Goal: Task Accomplishment & Management: Use online tool/utility

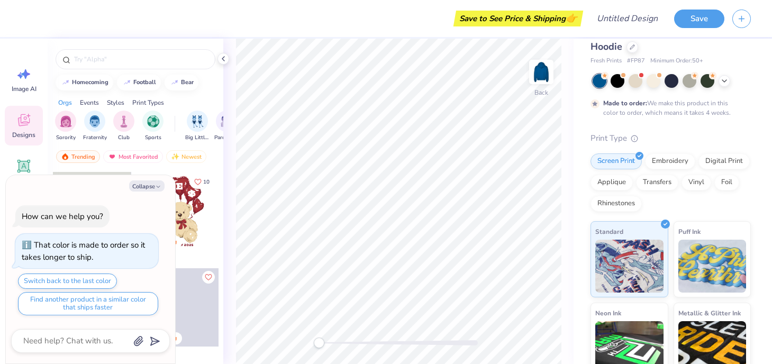
scroll to position [16, 0]
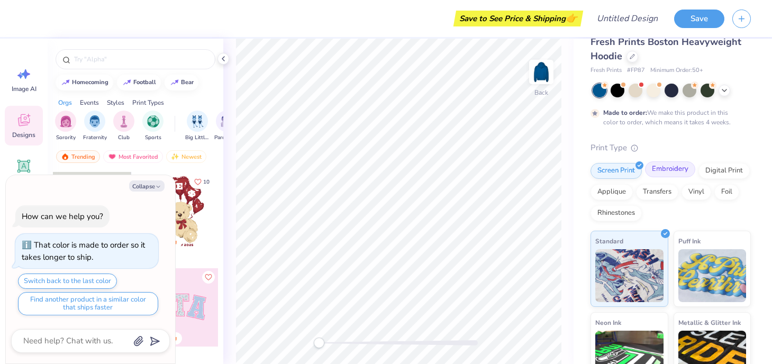
click at [660, 168] on div "Embroidery" at bounding box center [670, 169] width 50 height 16
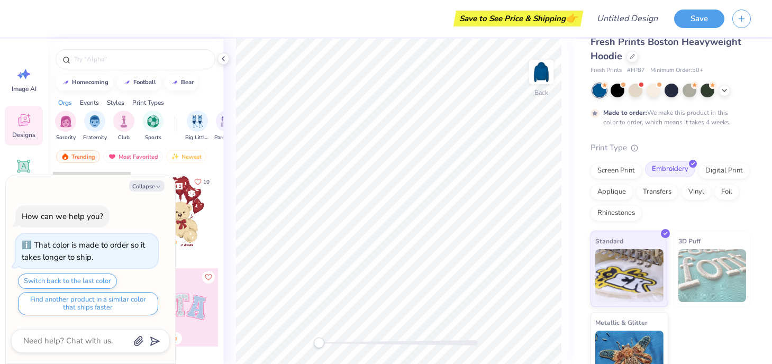
type textarea "x"
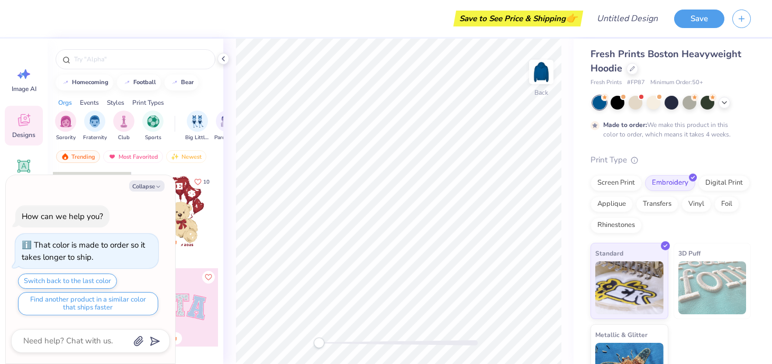
scroll to position [0, 0]
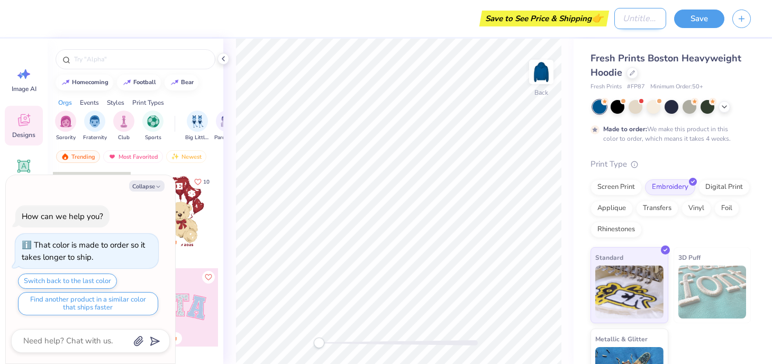
click at [615, 23] on input "Design Title" at bounding box center [640, 18] width 52 height 21
type input "D"
type textarea "x"
type input "DZ"
type textarea "x"
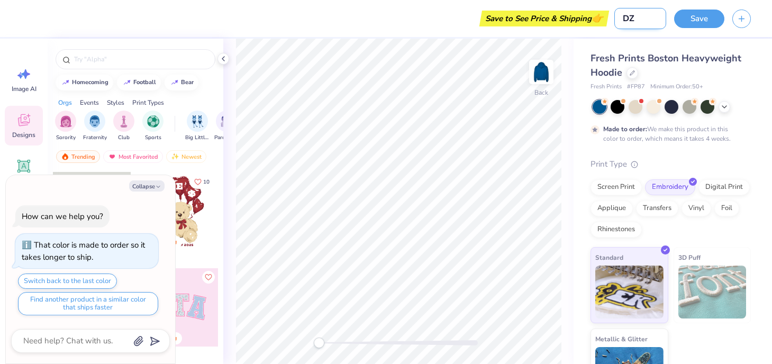
type input "DZ"
type textarea "x"
type input "DZ s"
type textarea "x"
type input "DZ sw"
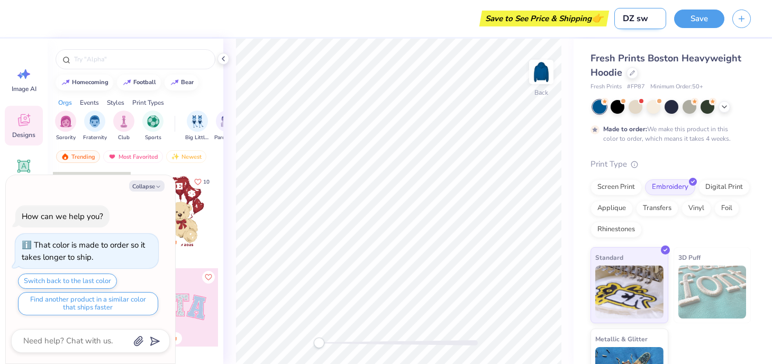
type textarea "x"
type input "DZ swe"
type textarea "x"
type input "DZ swea"
type textarea "x"
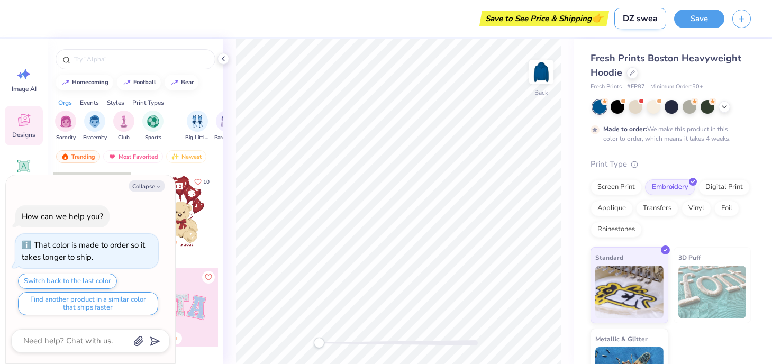
type input "DZ sweat"
type textarea "x"
type input "DZ sweats"
type textarea "x"
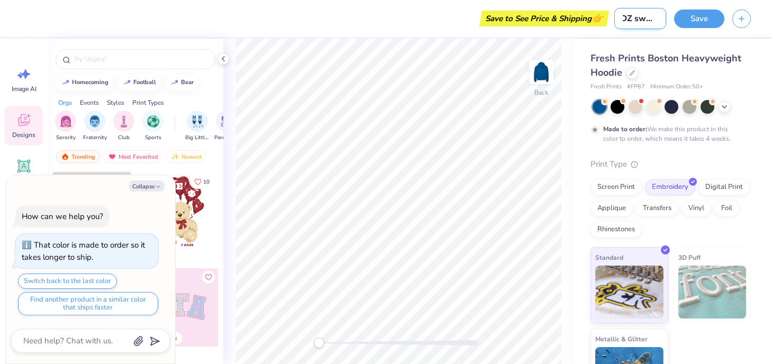
type input "DZ sweatse"
type textarea "x"
type input "DZ sweatset"
type textarea "x"
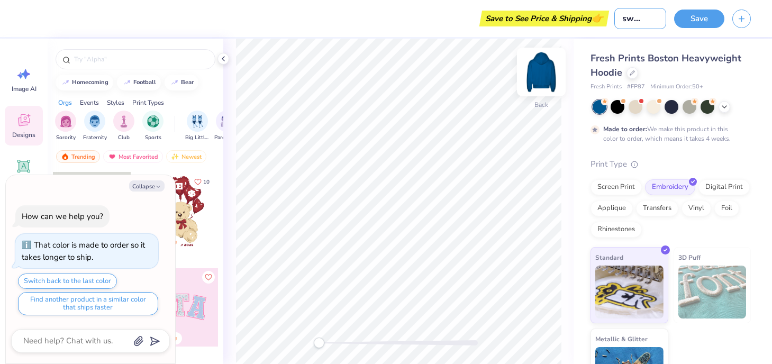
type input "DZ sweatset"
click at [146, 187] on button "Collapse" at bounding box center [146, 185] width 35 height 11
type textarea "x"
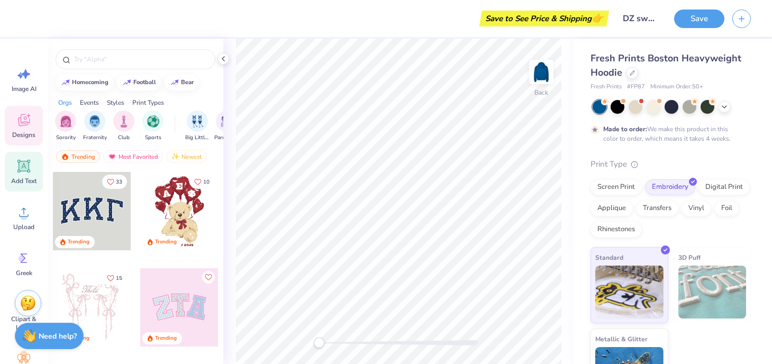
click at [23, 167] on icon at bounding box center [24, 166] width 10 height 10
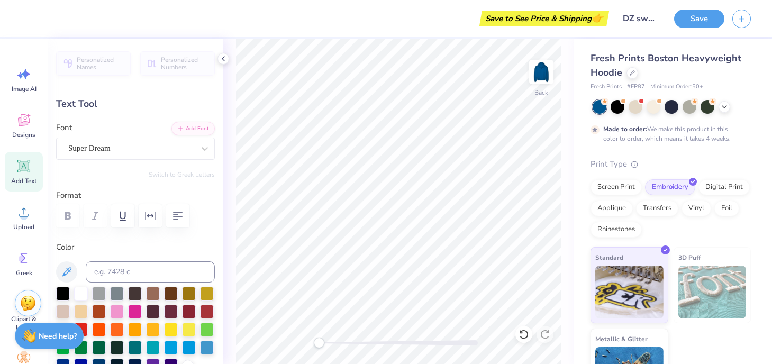
type textarea "S"
type textarea "since [DATE]"
click at [207, 151] on icon at bounding box center [204, 148] width 11 height 11
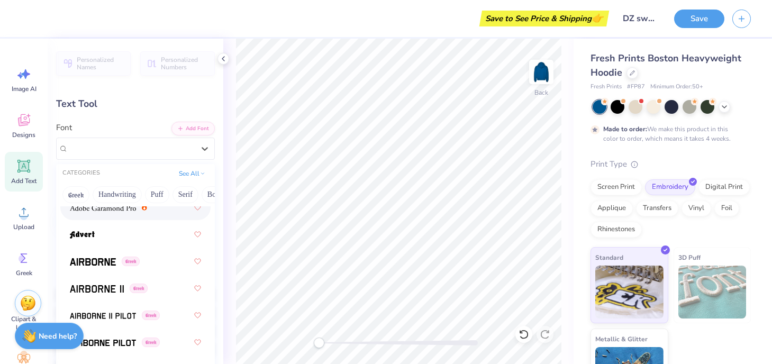
scroll to position [221, 0]
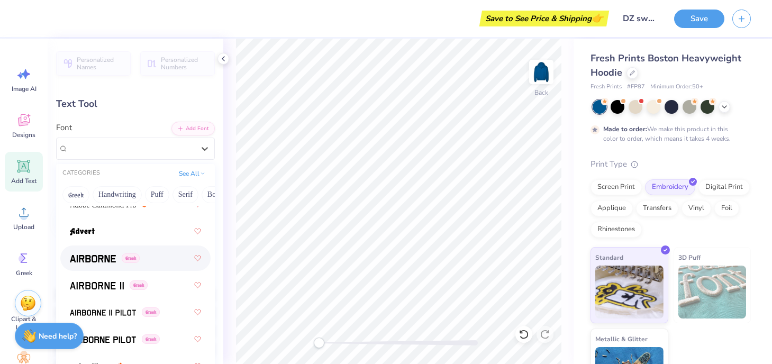
click at [92, 268] on div "Greek" at bounding box center [135, 257] width 150 height 25
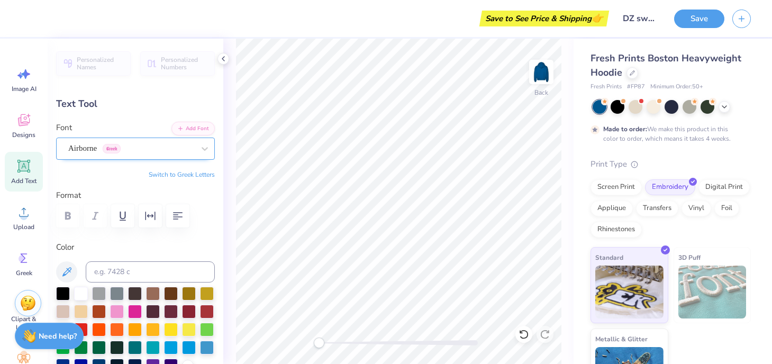
click at [182, 143] on div "Airborne Greek" at bounding box center [131, 148] width 128 height 16
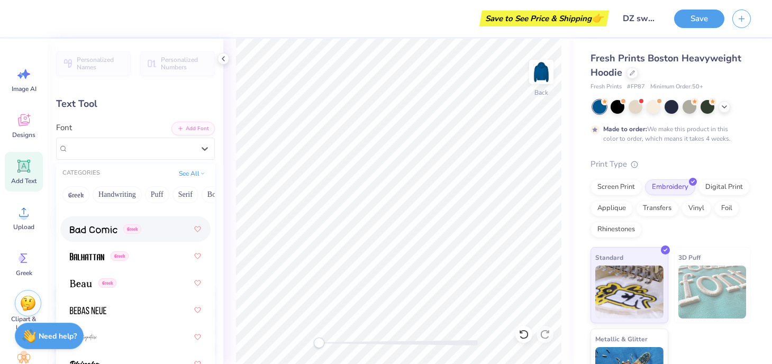
scroll to position [687, 0]
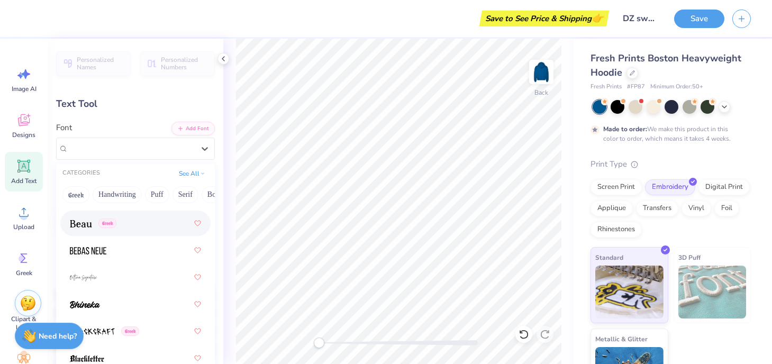
click at [85, 231] on div "Greek" at bounding box center [135, 223] width 131 height 19
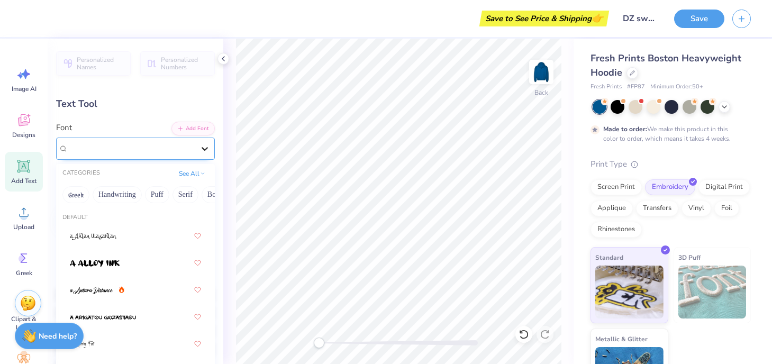
click at [196, 147] on div at bounding box center [204, 148] width 19 height 19
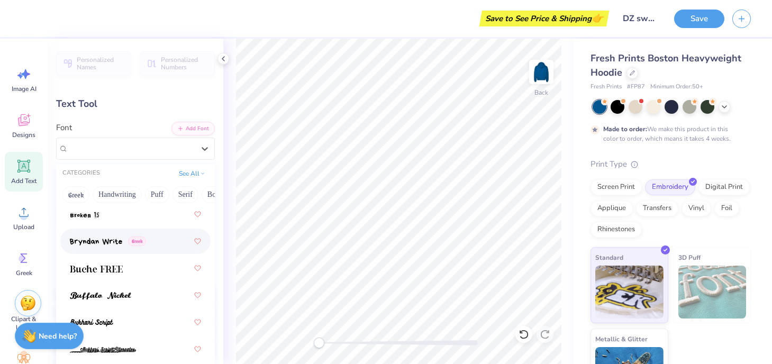
scroll to position [1343, 0]
click at [92, 247] on div at bounding box center [135, 241] width 131 height 19
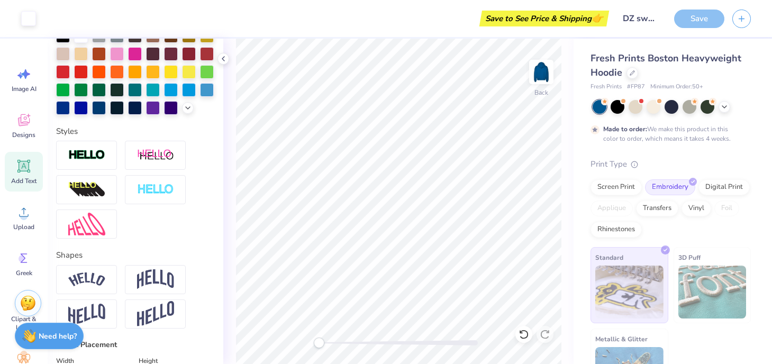
scroll to position [274, 0]
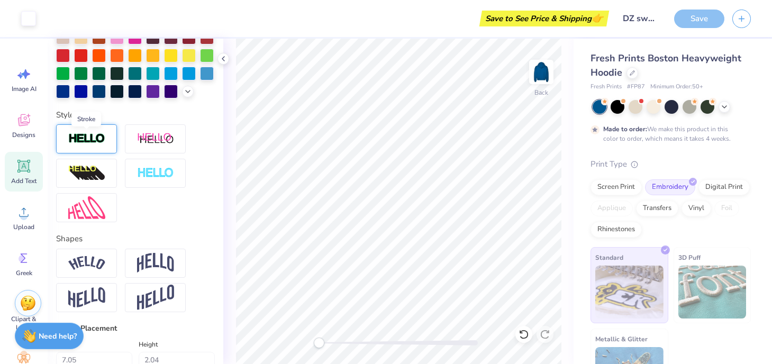
click at [99, 144] on img at bounding box center [86, 139] width 37 height 12
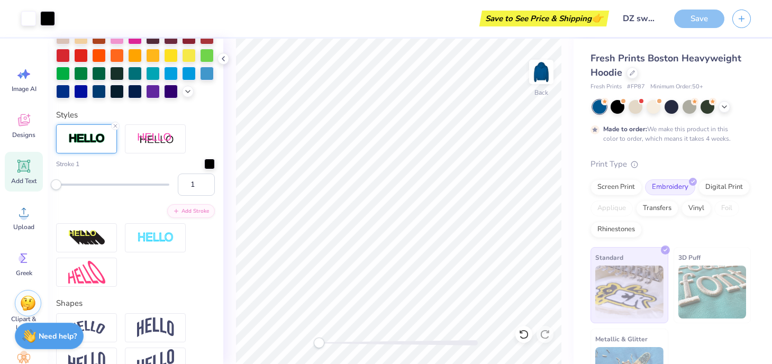
scroll to position [260, 0]
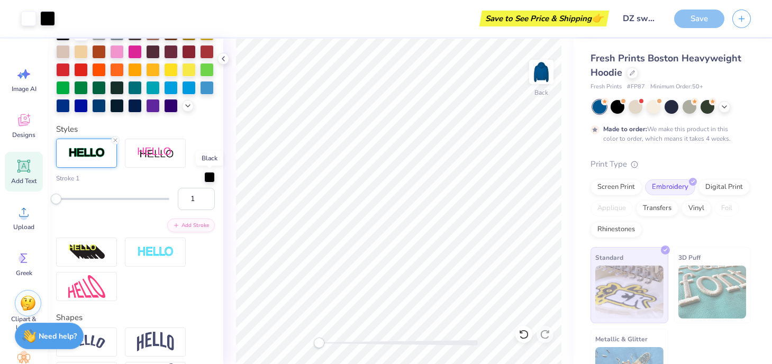
click at [207, 178] on div at bounding box center [209, 177] width 11 height 11
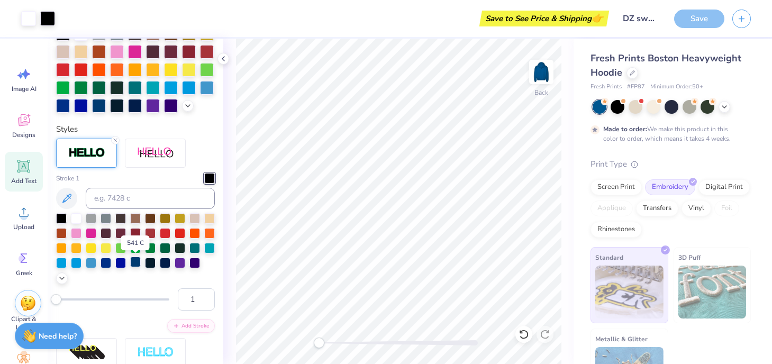
click at [134, 262] on div at bounding box center [135, 262] width 11 height 11
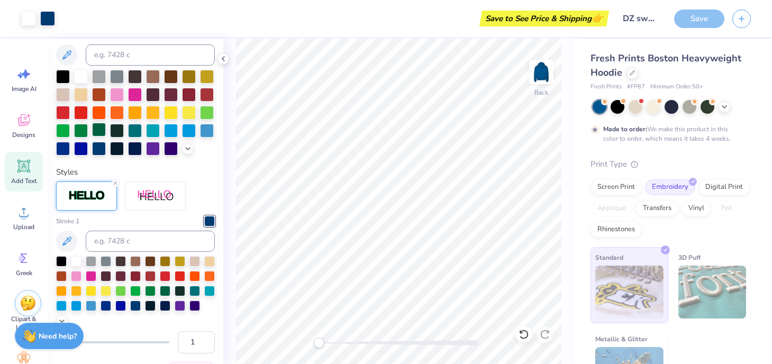
click at [101, 130] on div at bounding box center [99, 130] width 14 height 14
click at [83, 74] on div at bounding box center [81, 76] width 14 height 14
click at [542, 70] on img at bounding box center [541, 72] width 42 height 42
click at [537, 75] on img at bounding box center [541, 72] width 42 height 42
click at [540, 70] on img at bounding box center [541, 72] width 42 height 42
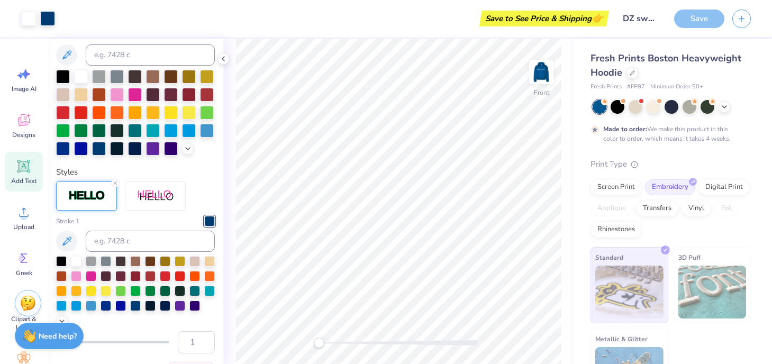
click at [26, 178] on span "Add Text" at bounding box center [23, 181] width 25 height 8
type input "7.22"
type input "2.09"
type input "13.71"
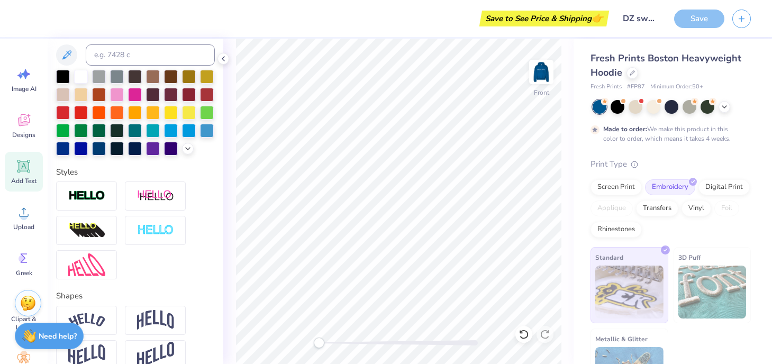
type textarea "DZ"
type input "3.37"
type input "7.77"
type input "10.95"
type input "6.81"
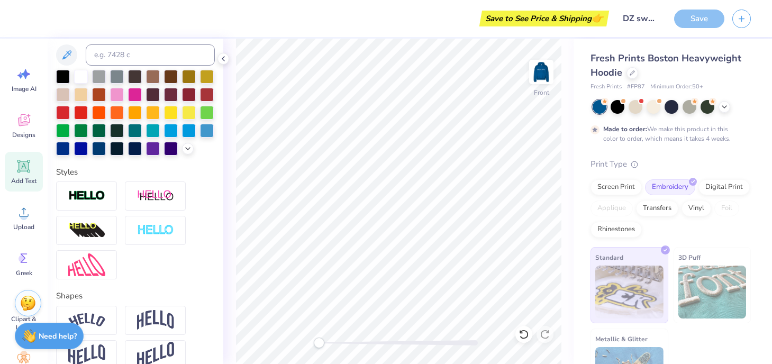
type input "10.04"
type textarea "x"
type input "10.16"
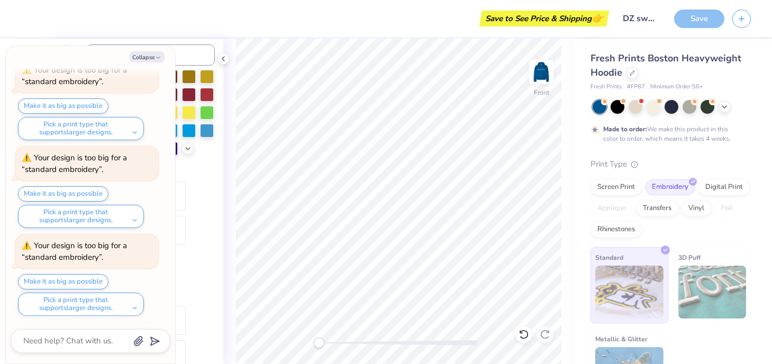
scroll to position [222, 0]
type textarea "x"
type input "7.94"
click at [154, 54] on button "Collapse" at bounding box center [146, 56] width 35 height 11
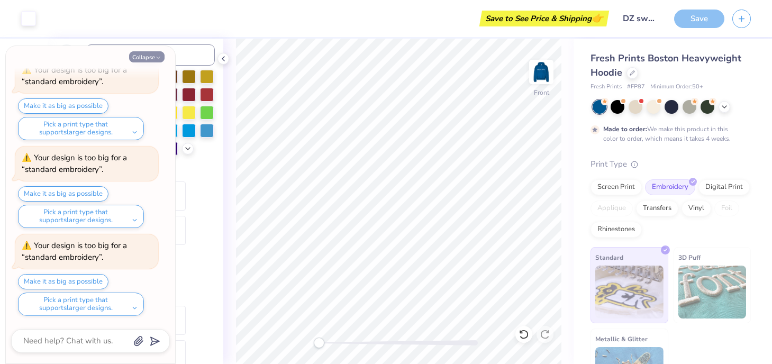
type textarea "x"
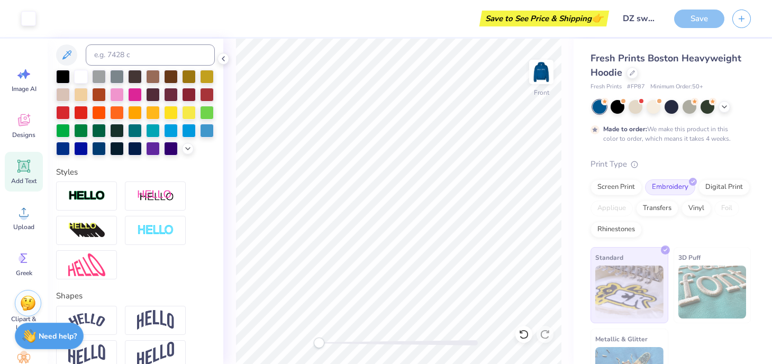
click at [23, 171] on icon at bounding box center [23, 166] width 13 height 13
type input "7.22"
type input "2.09"
type input "13.71"
type textarea "T"
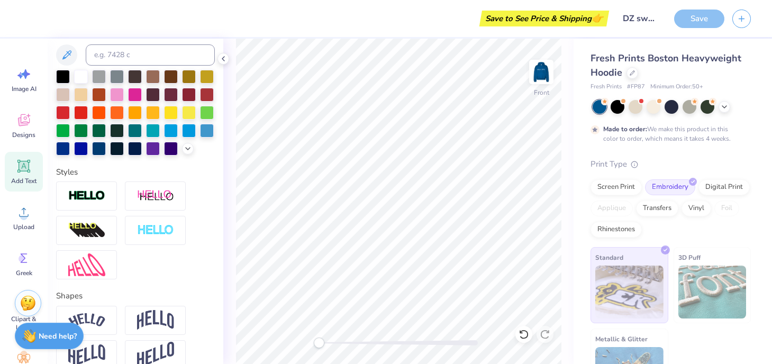
scroll to position [0, 2]
type textarea "[GEOGRAPHIC_DATA], [GEOGRAPHIC_DATA]"
type input "18.36"
type input "2.40"
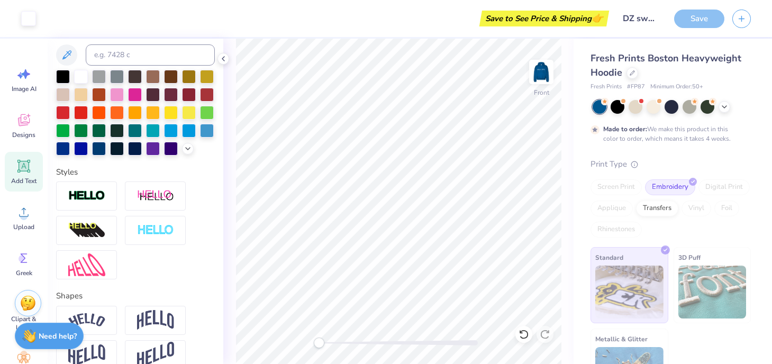
type input "16.57"
type input "11.63"
type input "1.52"
type input "17.45"
type input "10.95"
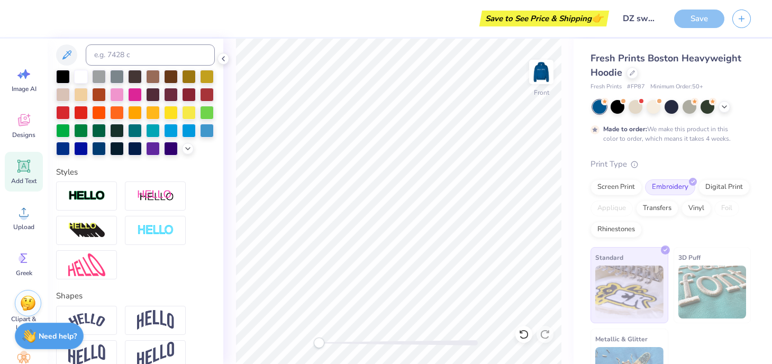
type input "6.81"
type input "8.65"
type input "11.63"
type input "1.52"
type input "20.09"
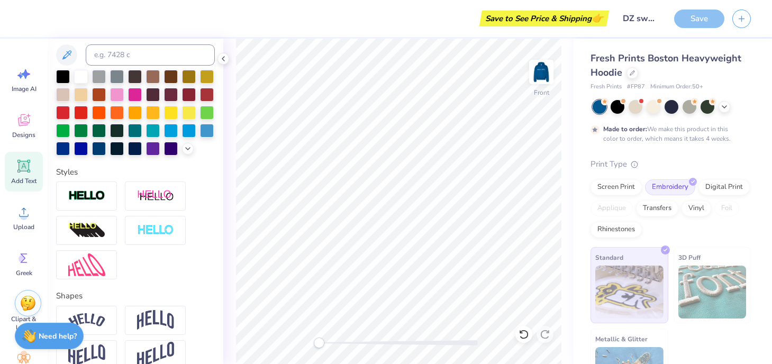
type input "8.92"
type input "1.16"
type input "20.43"
type input "10.95"
type input "6.81"
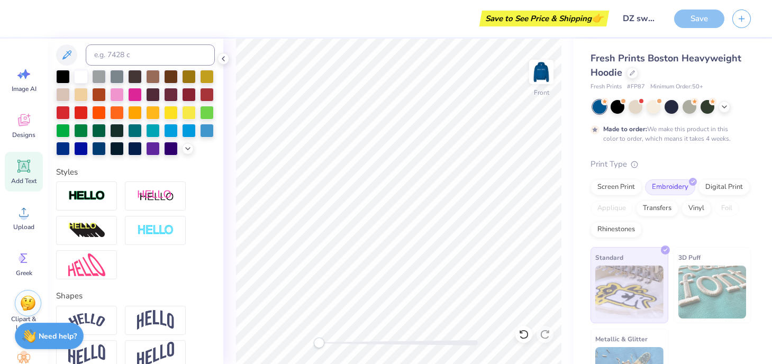
type input "12.55"
type textarea "x"
type input "12.57"
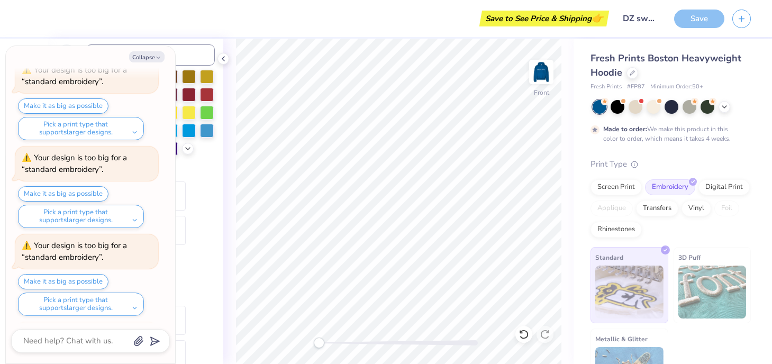
scroll to position [486, 0]
type textarea "x"
type input "11.99"
click at [160, 59] on icon "button" at bounding box center [158, 57] width 6 height 6
type textarea "x"
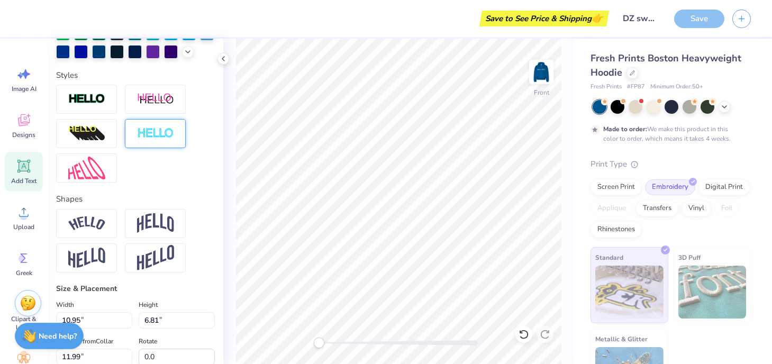
scroll to position [315, 0]
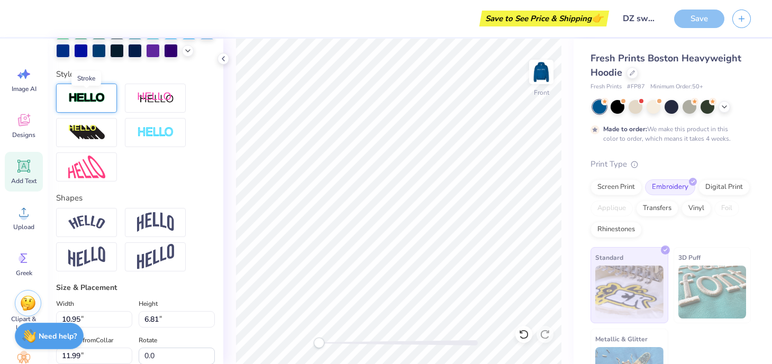
click at [96, 96] on img at bounding box center [86, 98] width 37 height 12
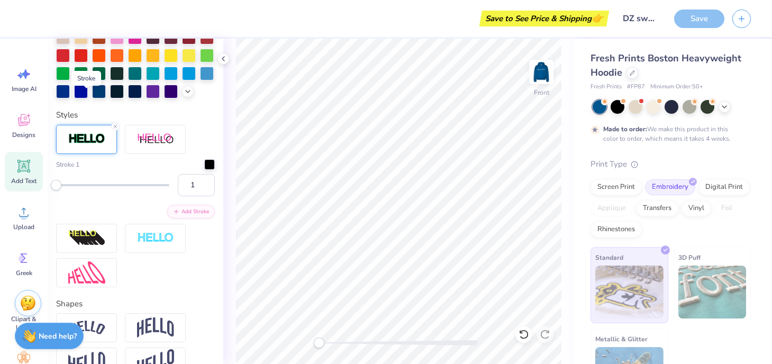
scroll to position [355, 0]
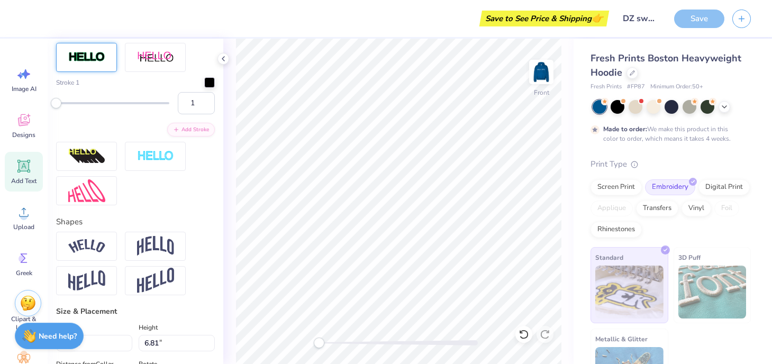
type input "8.92"
type input "1.16"
type input "20.43"
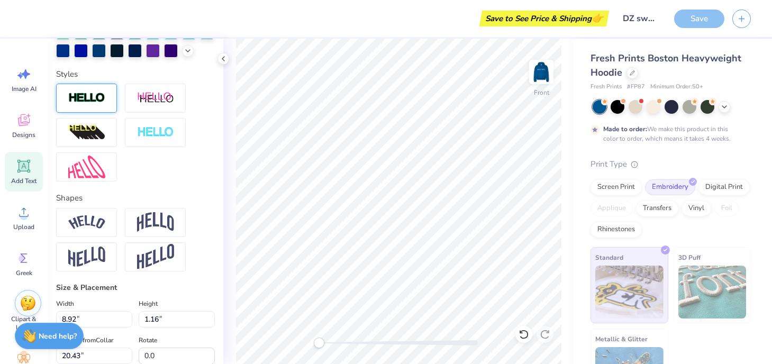
click at [108, 96] on div at bounding box center [86, 98] width 61 height 29
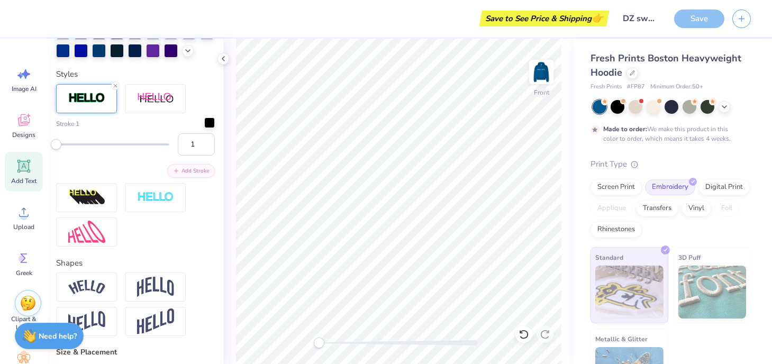
click at [210, 120] on div at bounding box center [209, 122] width 11 height 11
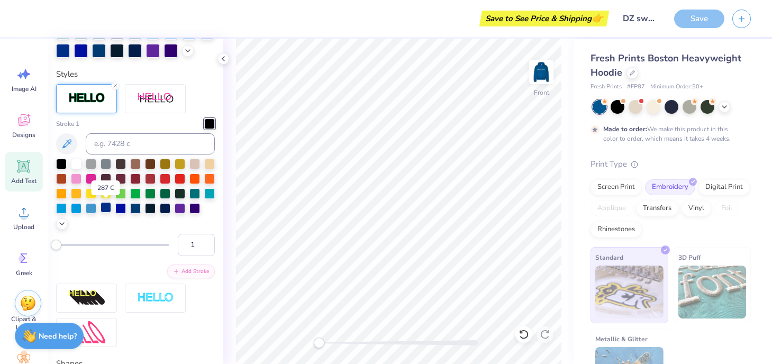
click at [108, 206] on div at bounding box center [105, 207] width 11 height 11
type input "11.07"
type input "6.94"
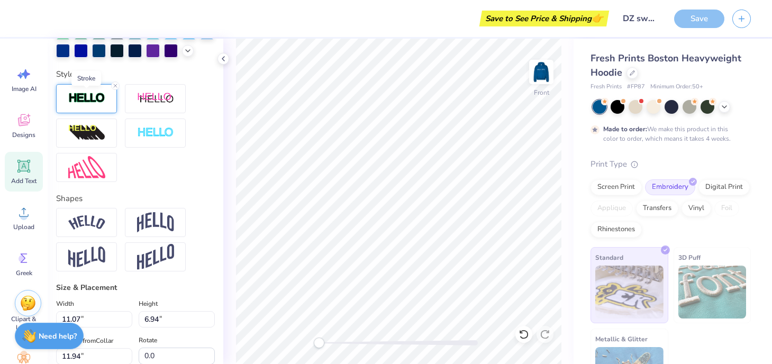
click at [97, 104] on img at bounding box center [86, 98] width 37 height 12
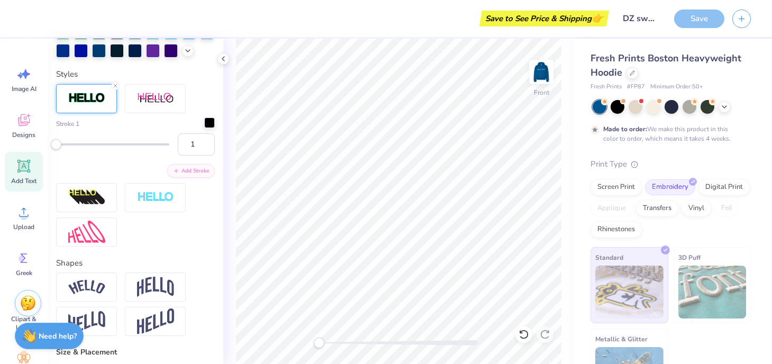
click at [213, 128] on div at bounding box center [209, 122] width 11 height 11
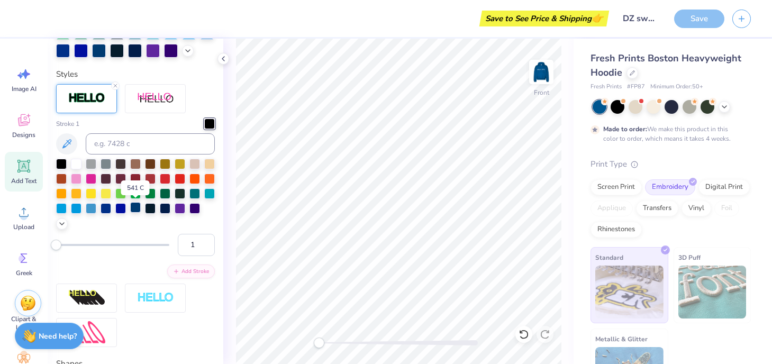
click at [138, 207] on div at bounding box center [135, 207] width 11 height 11
type input "11.95"
type input "8.93"
type input "1.18"
type input "20.43"
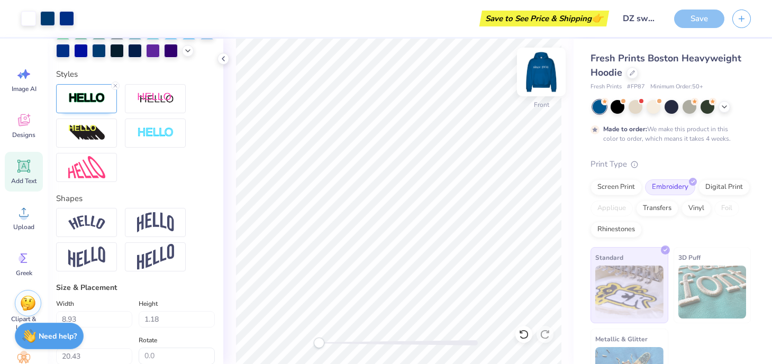
click at [540, 85] on div "Front" at bounding box center [541, 79] width 24 height 38
type input "13.63"
type input "2.12"
type input "5.69"
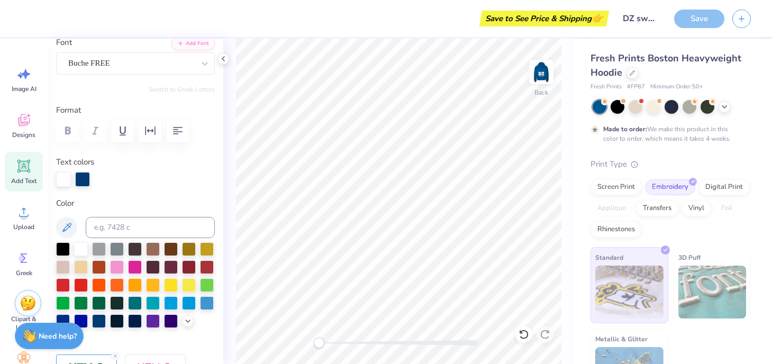
scroll to position [82, 0]
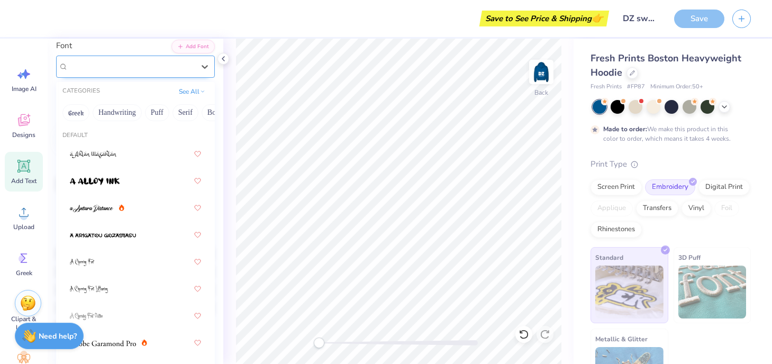
click at [107, 66] on div "Buche FREE" at bounding box center [131, 66] width 128 height 16
click at [112, 109] on button "Handwriting" at bounding box center [117, 112] width 49 height 17
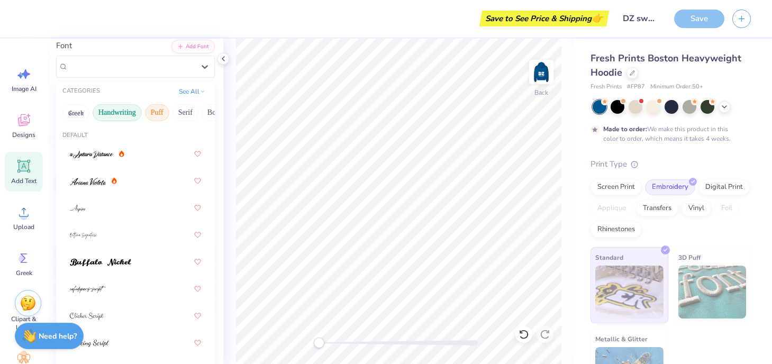
click at [157, 114] on button "Puff" at bounding box center [157, 112] width 24 height 17
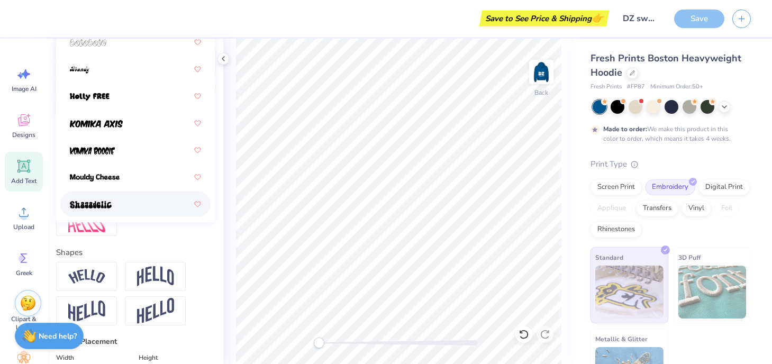
scroll to position [78, 0]
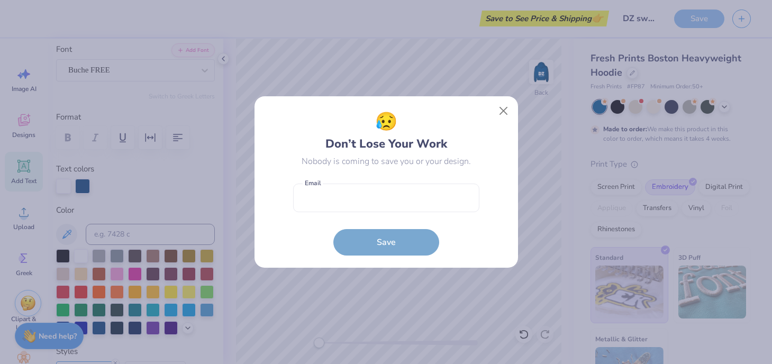
click at [188, 107] on div "😥 Don’t Lose Your Work Nobody is coming to save you or your design. Email is a …" at bounding box center [386, 182] width 772 height 364
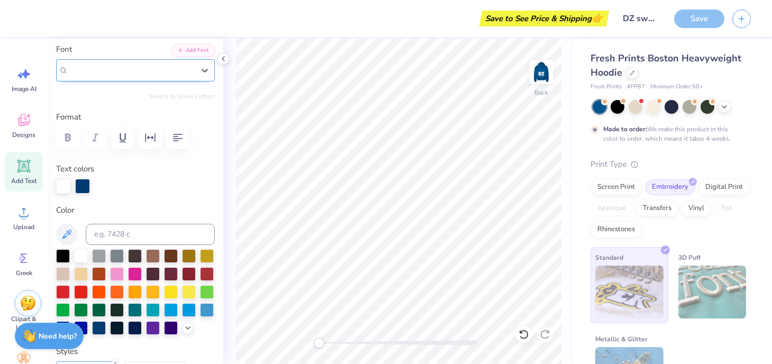
click at [193, 77] on div "Buche FREE" at bounding box center [131, 70] width 128 height 16
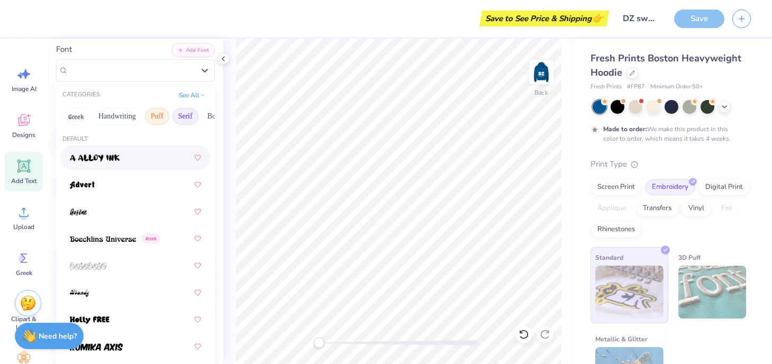
click at [185, 116] on button "Serif" at bounding box center [185, 116] width 26 height 17
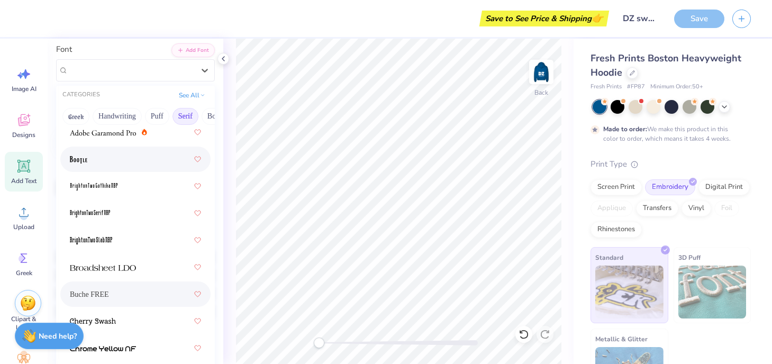
scroll to position [26, 0]
click at [124, 131] on img at bounding box center [103, 131] width 66 height 7
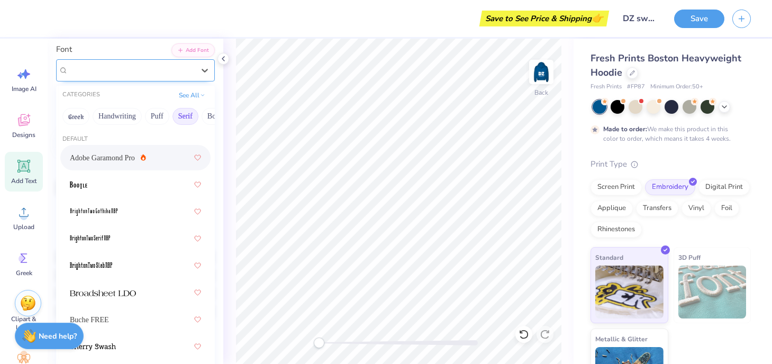
click at [173, 67] on div "Adobe Garamond Pro" at bounding box center [131, 70] width 128 height 16
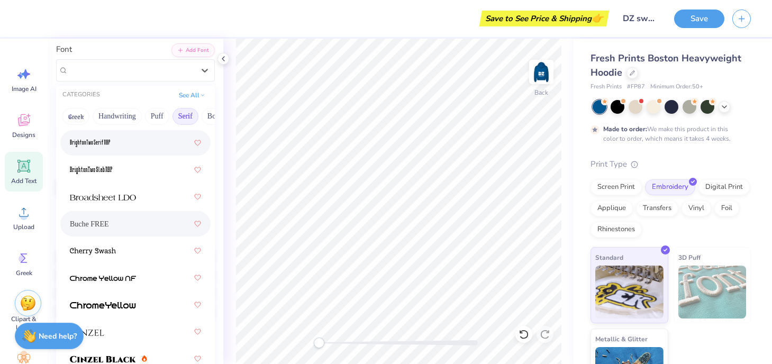
scroll to position [96, 0]
click at [145, 229] on div "Buche FREE" at bounding box center [135, 223] width 131 height 19
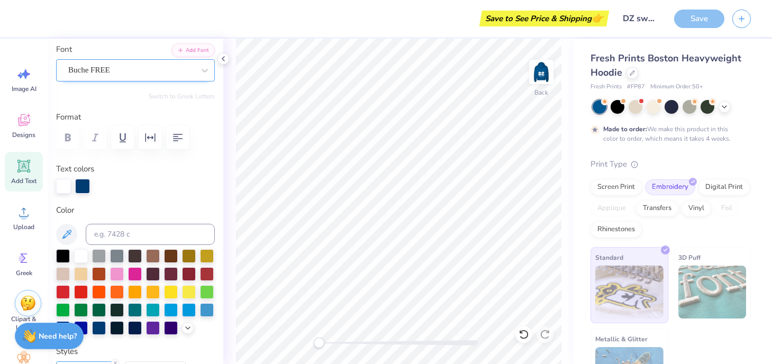
click at [186, 67] on div "Buche FREE" at bounding box center [131, 70] width 128 height 16
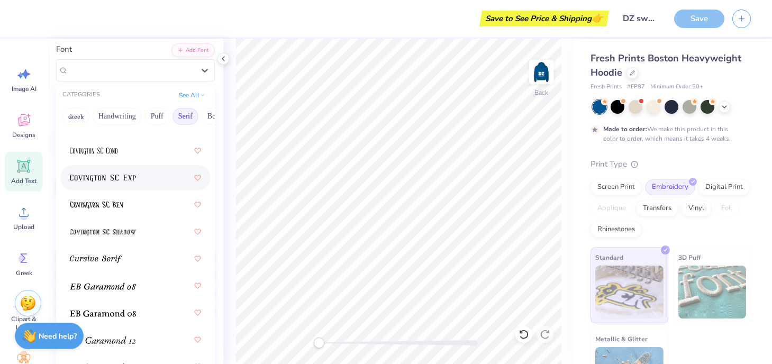
scroll to position [870, 0]
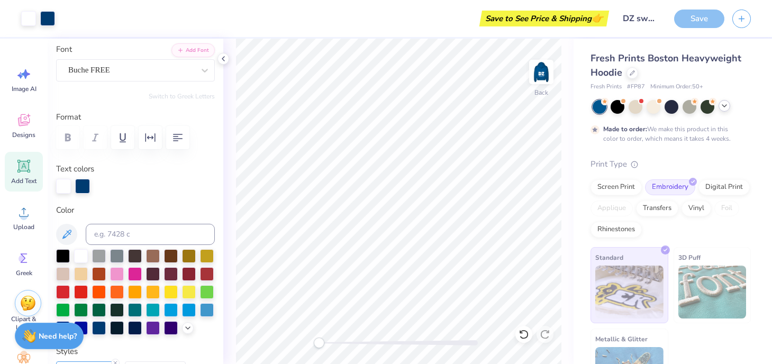
click at [728, 108] on div at bounding box center [724, 106] width 12 height 12
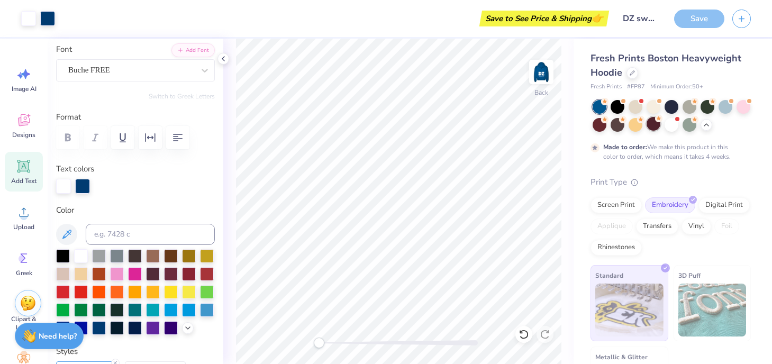
click at [660, 125] on div at bounding box center [653, 124] width 14 height 14
click at [655, 126] on div "Almost there" at bounding box center [497, 201] width 549 height 325
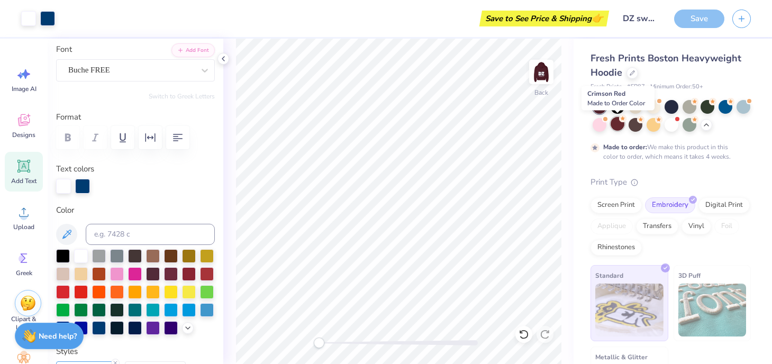
click at [615, 126] on div at bounding box center [617, 124] width 14 height 14
click at [581, 154] on div "Fresh Prints Boston Heavyweight Hoodie Fresh Prints # FP87 Minimum Order: 50 + …" at bounding box center [672, 231] width 198 height 384
